Goal: Register for event/course

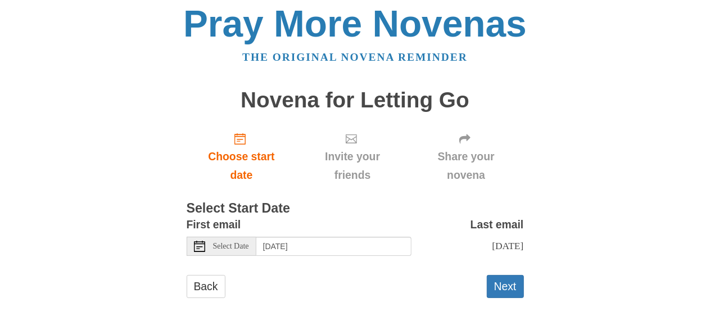
scroll to position [7, 0]
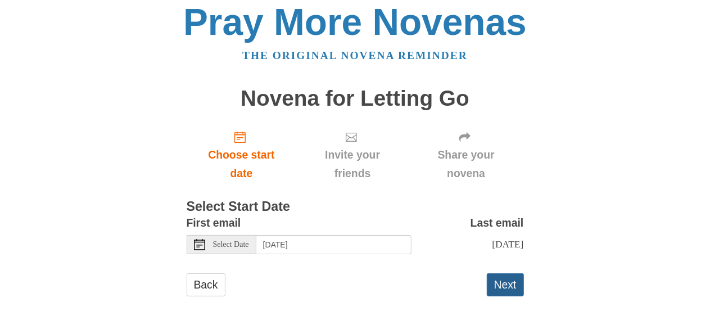
click at [511, 283] on button "Next" at bounding box center [505, 284] width 37 height 23
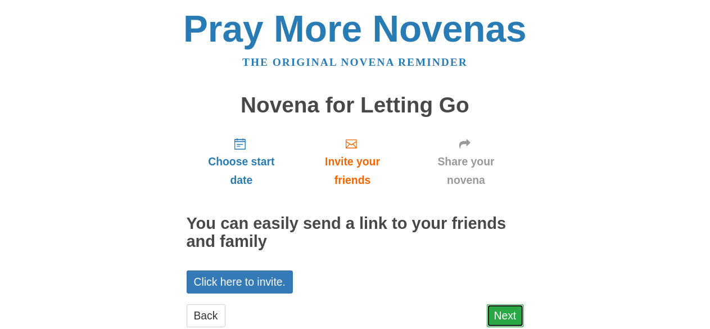
click at [505, 311] on link "Next" at bounding box center [505, 315] width 37 height 23
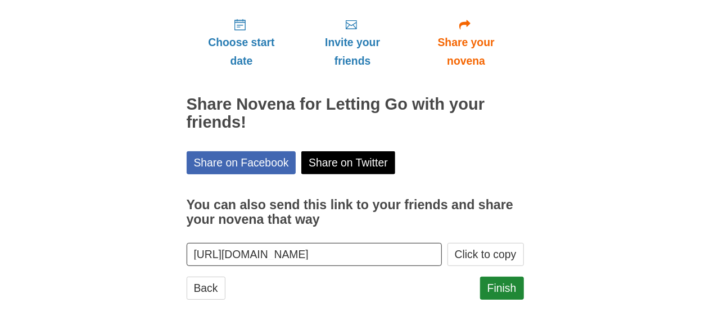
scroll to position [121, 0]
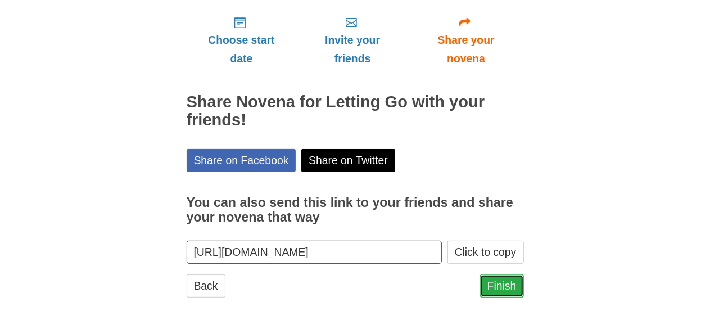
click at [512, 285] on link "Finish" at bounding box center [502, 285] width 44 height 23
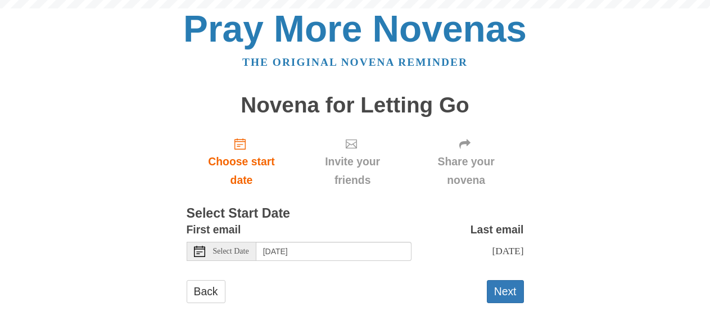
scroll to position [7, 0]
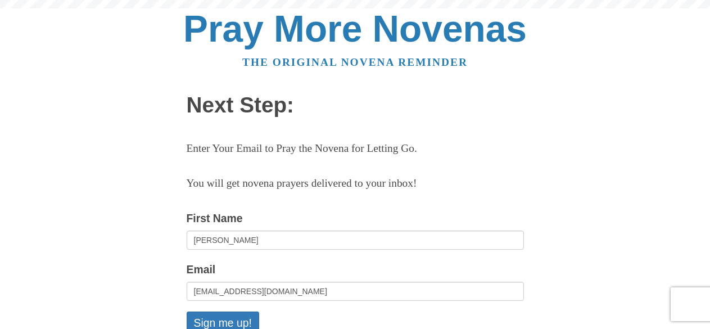
scroll to position [169, 0]
